Goal: Find specific page/section: Find specific page/section

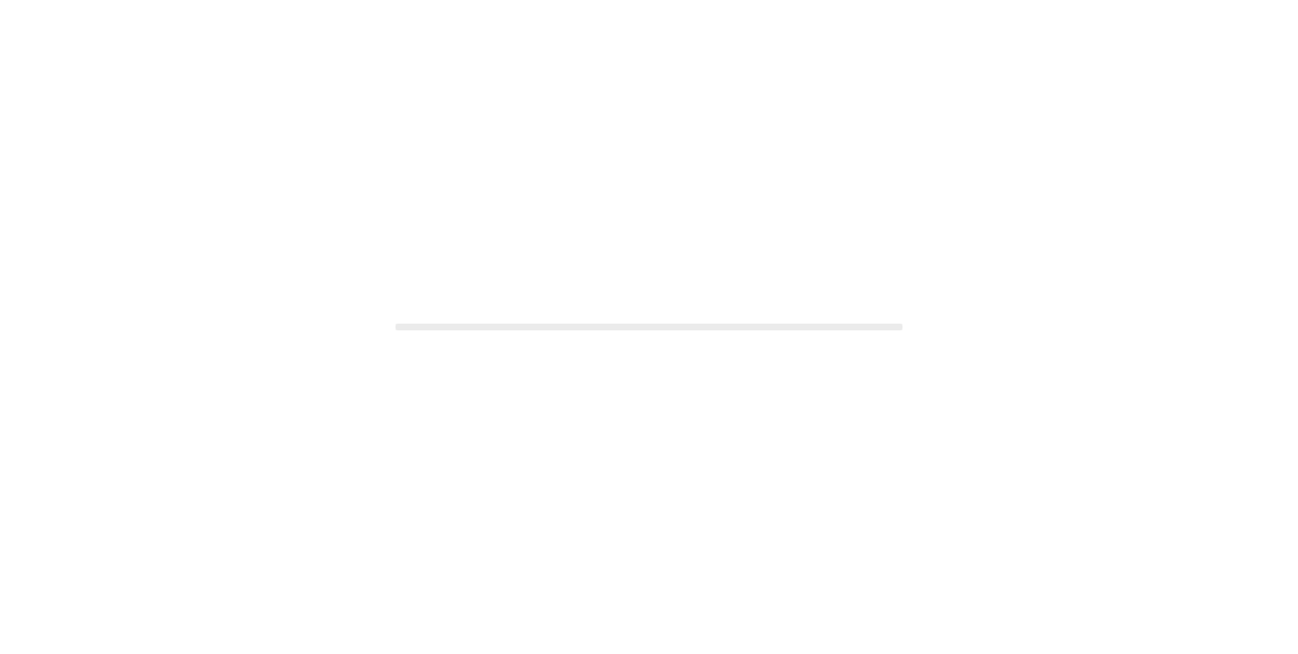
click at [498, 211] on div at bounding box center [649, 327] width 1298 height 654
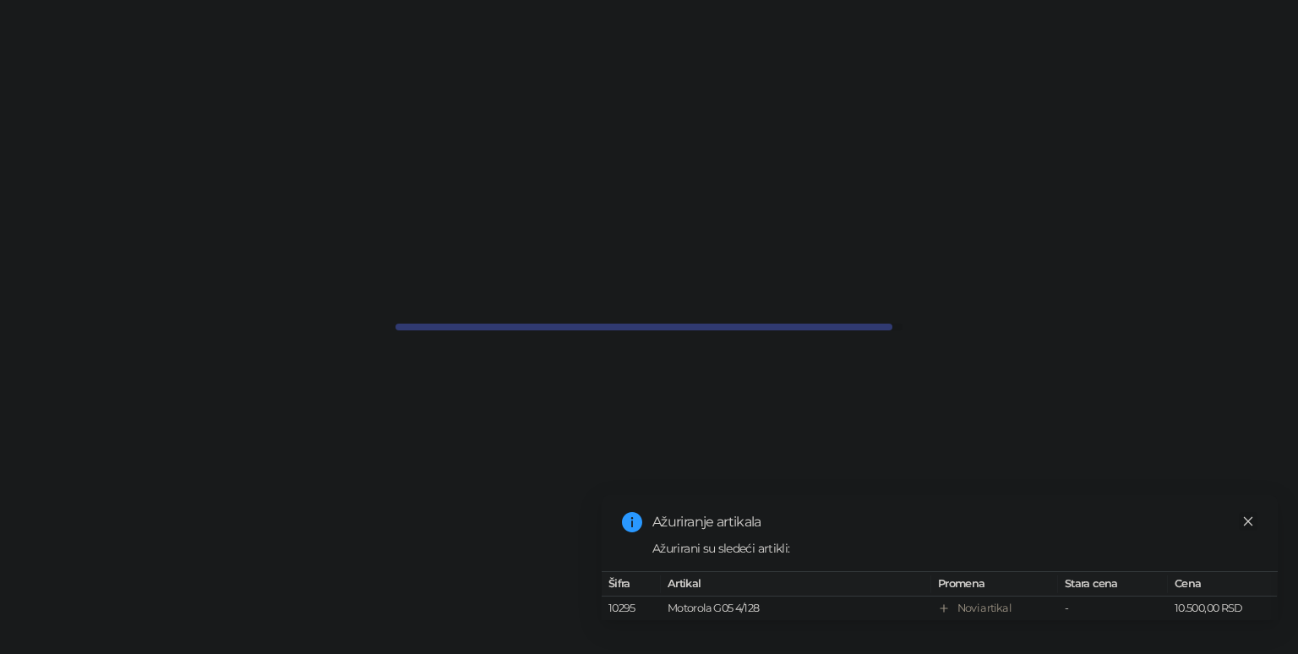
click at [1250, 516] on icon "close" at bounding box center [1248, 520] width 9 height 9
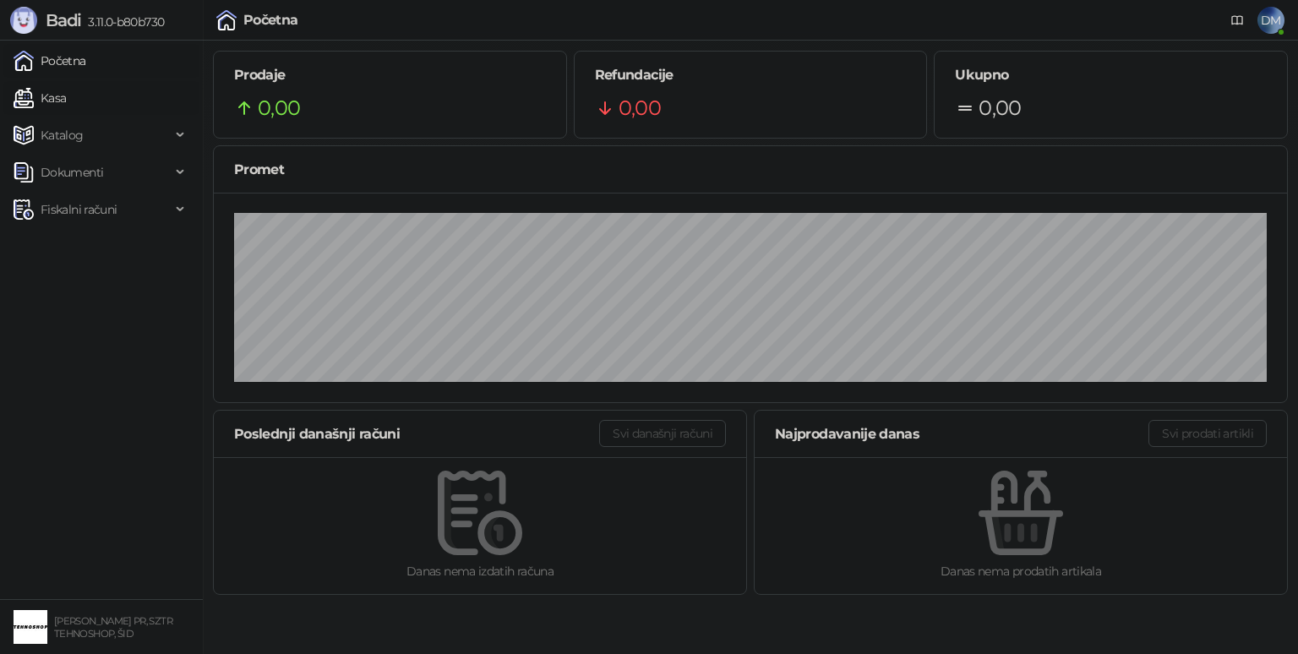
click at [66, 95] on link "Kasa" at bounding box center [40, 98] width 52 height 34
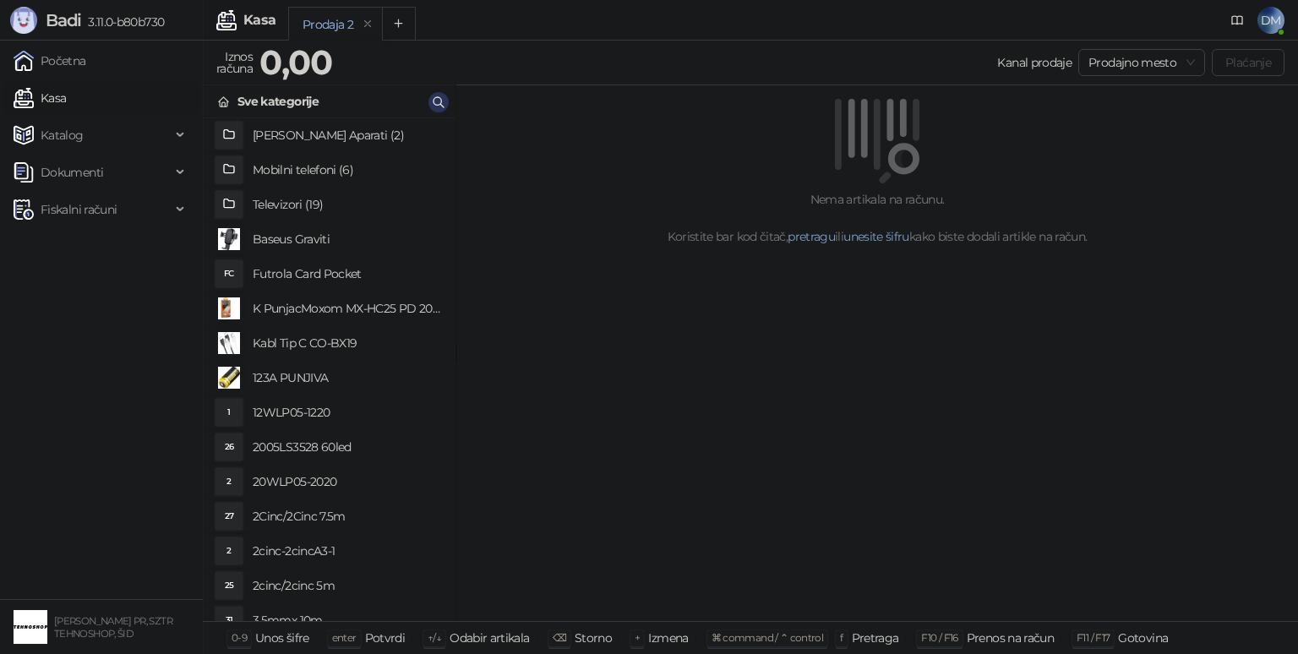
click at [439, 106] on icon "button" at bounding box center [439, 103] width 14 height 14
